Goal: Find specific page/section: Find specific page/section

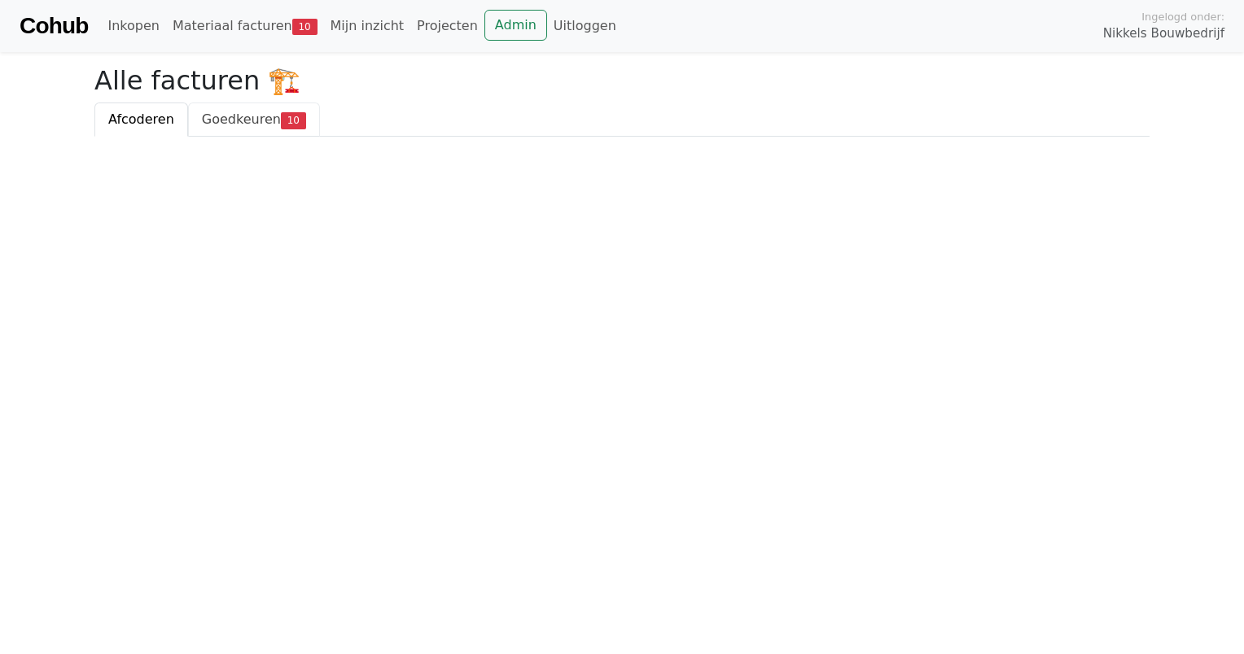
click at [230, 119] on span "Goedkeuren" at bounding box center [241, 119] width 79 height 15
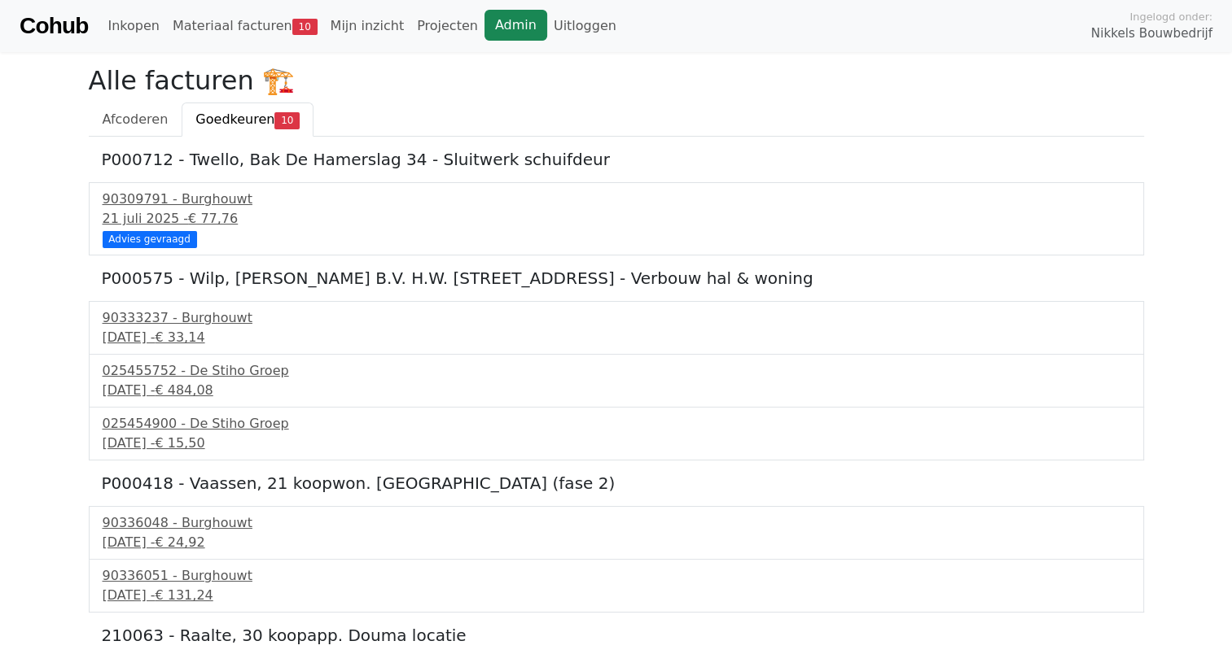
click at [484, 22] on link "Admin" at bounding box center [515, 25] width 63 height 31
